Goal: Transaction & Acquisition: Purchase product/service

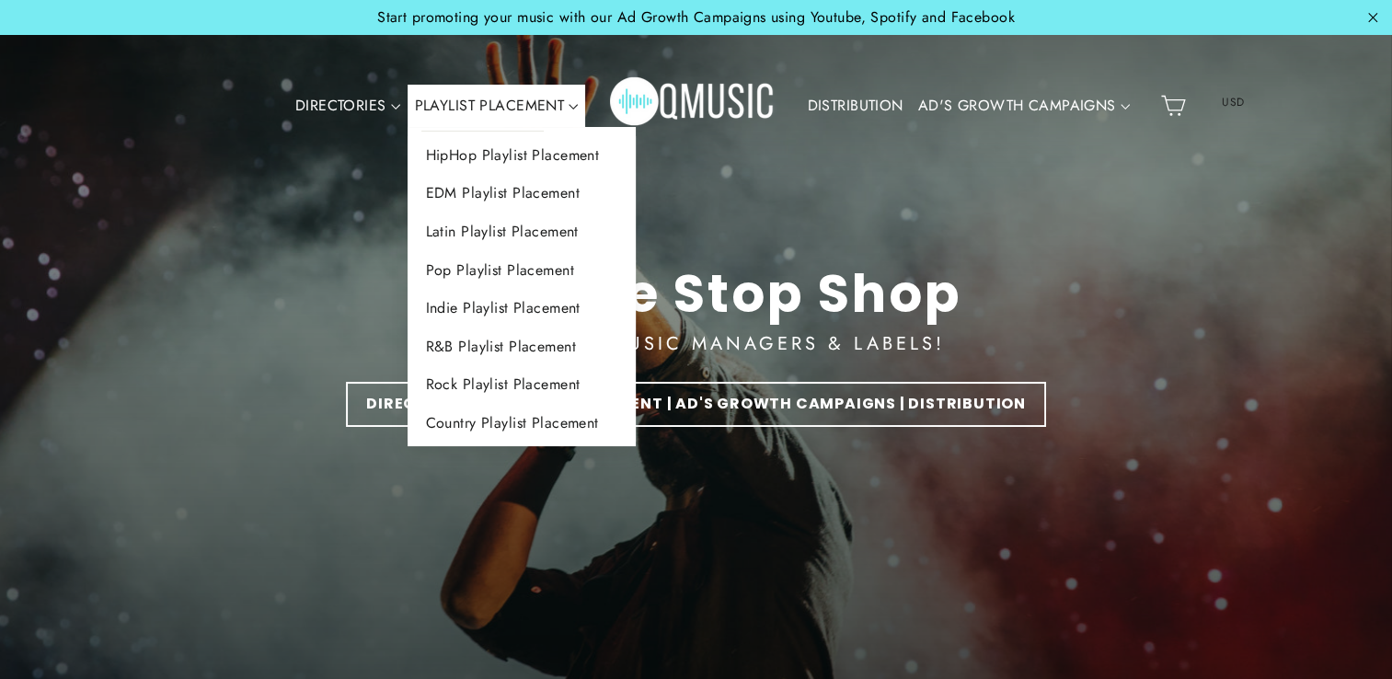
click at [517, 129] on ul "HipHop Playlist Placement EDM Playlist Placement Latin Playlist Placement Pop P…" at bounding box center [521, 287] width 229 height 320
click at [517, 146] on link "HipHop Playlist Placement" at bounding box center [521, 155] width 229 height 39
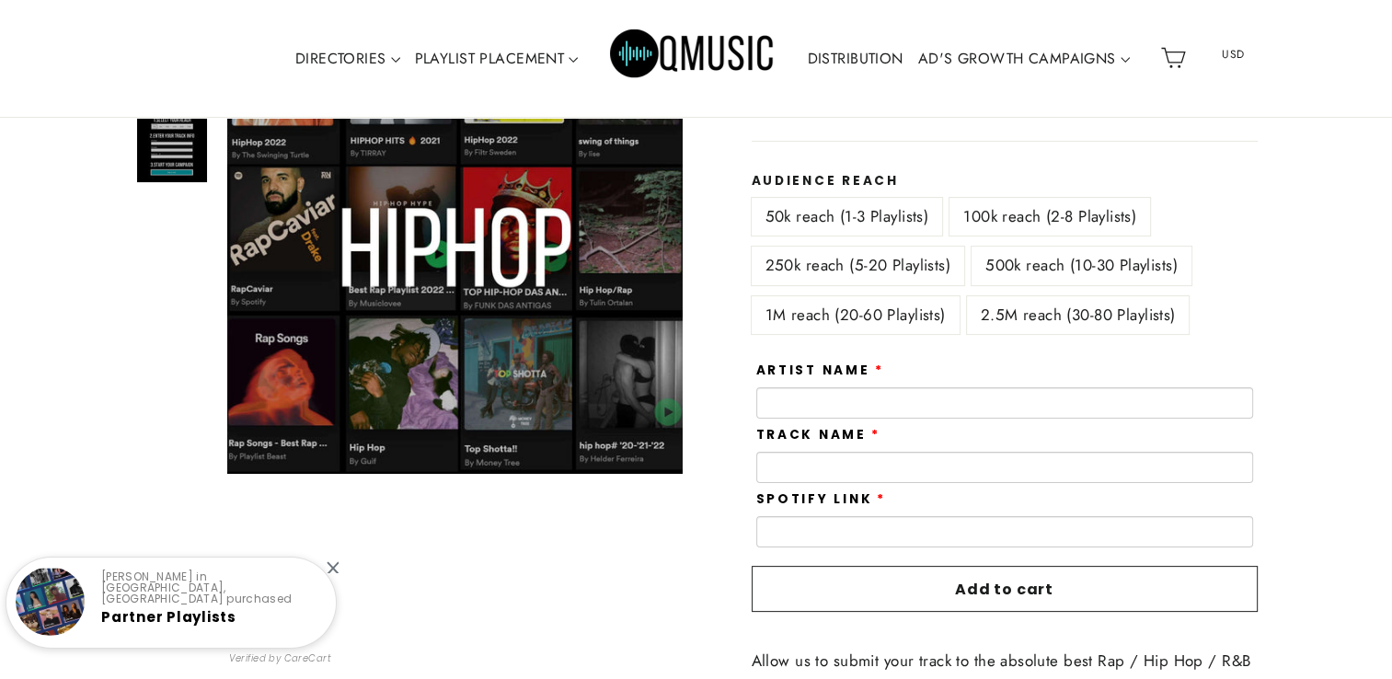
scroll to position [281, 0]
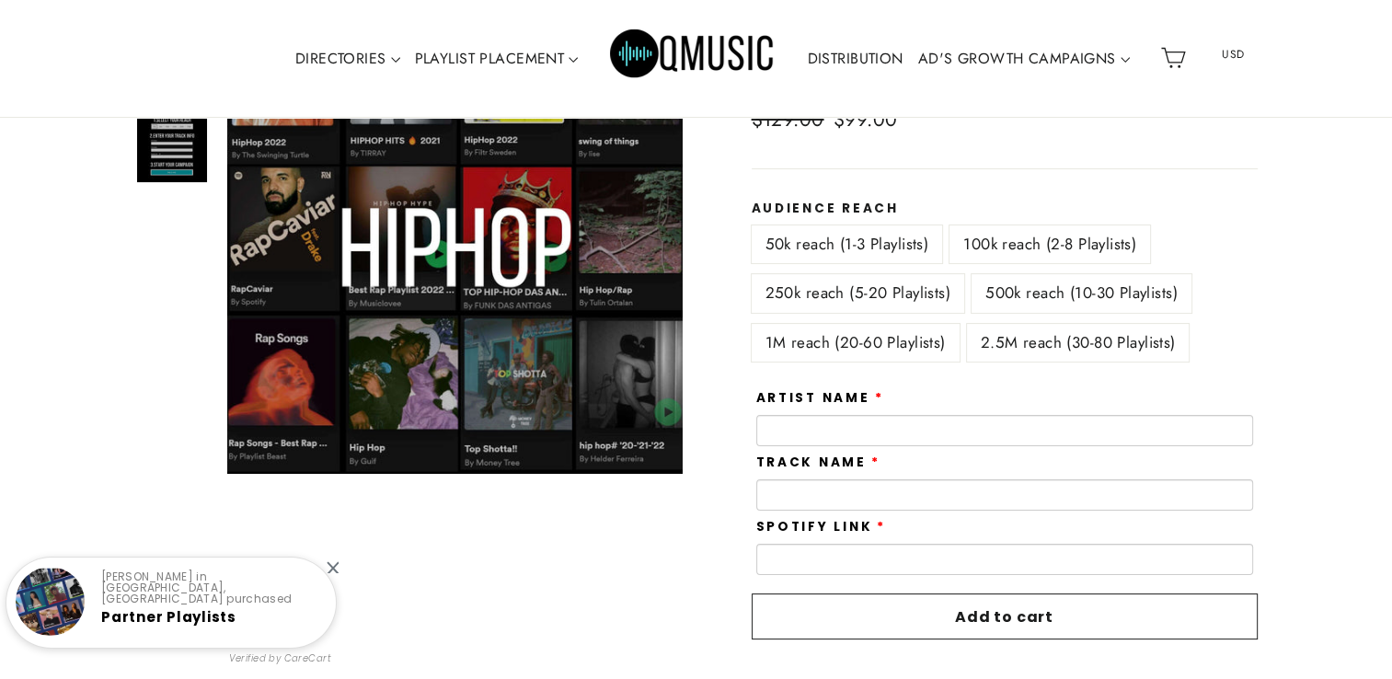
click at [1013, 256] on label "100k reach (2-8 Playlists)" at bounding box center [1049, 244] width 201 height 38
click at [845, 284] on label "250k reach (5-20 Playlists)" at bounding box center [858, 293] width 212 height 38
